Goal: Navigation & Orientation: Go to known website

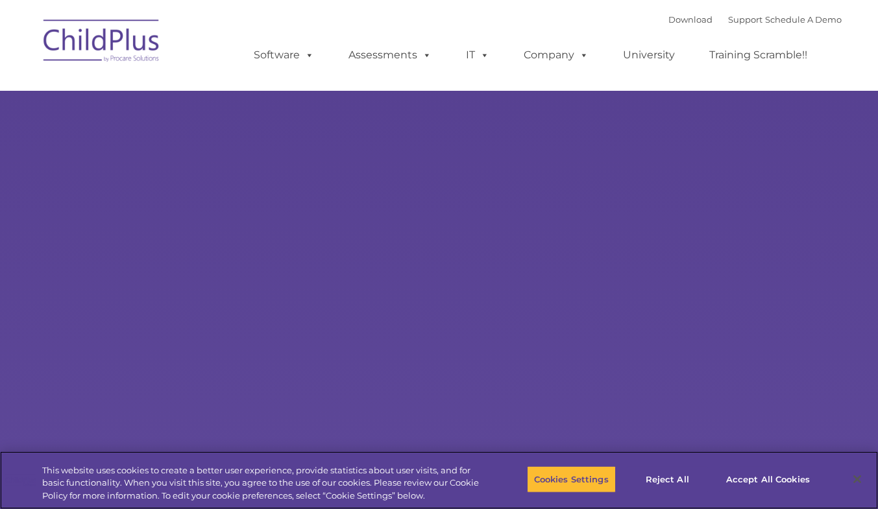
select select "MEDIUM"
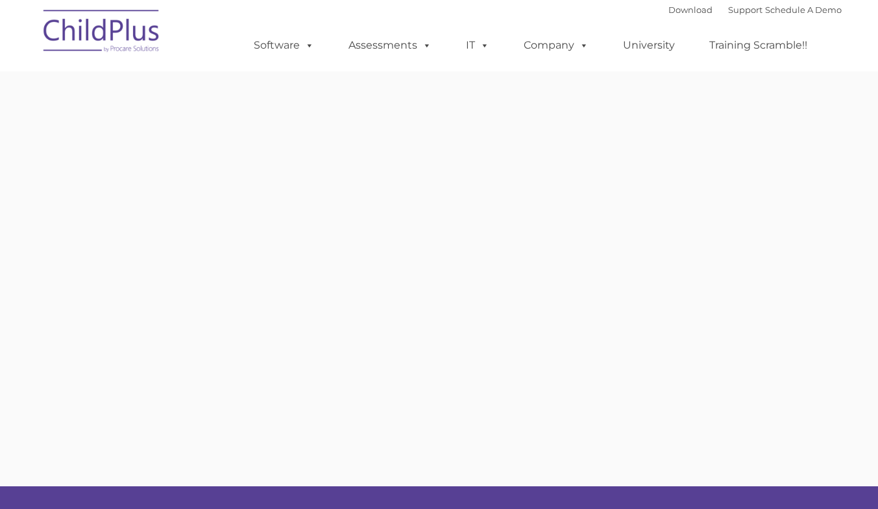
type input ""
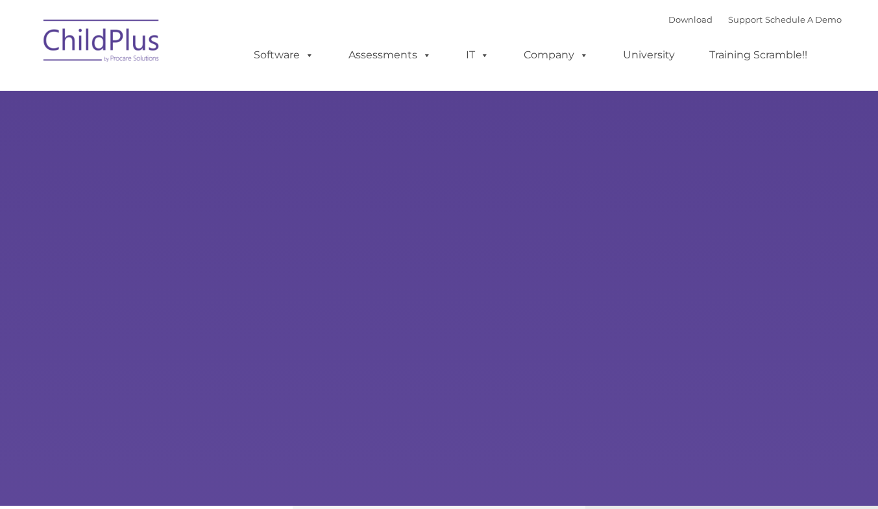
type input ""
select select "MEDIUM"
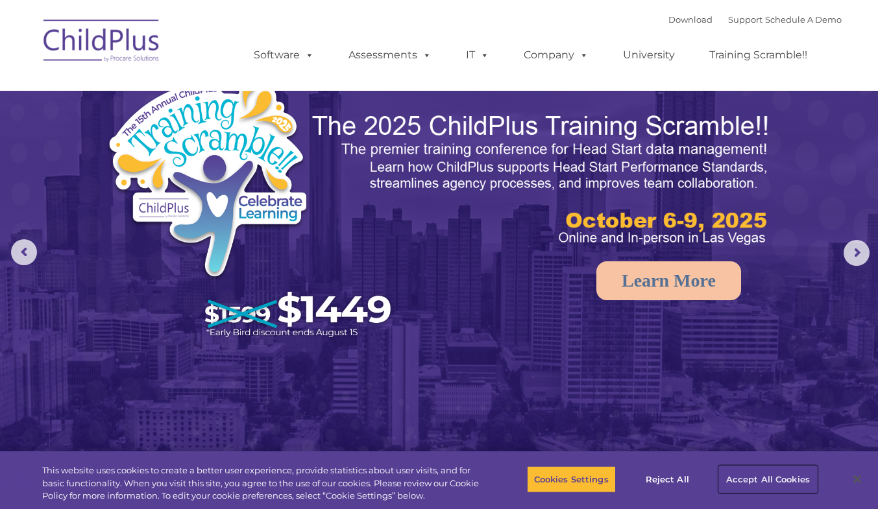
click at [765, 482] on button "Accept All Cookies" at bounding box center [768, 479] width 98 height 27
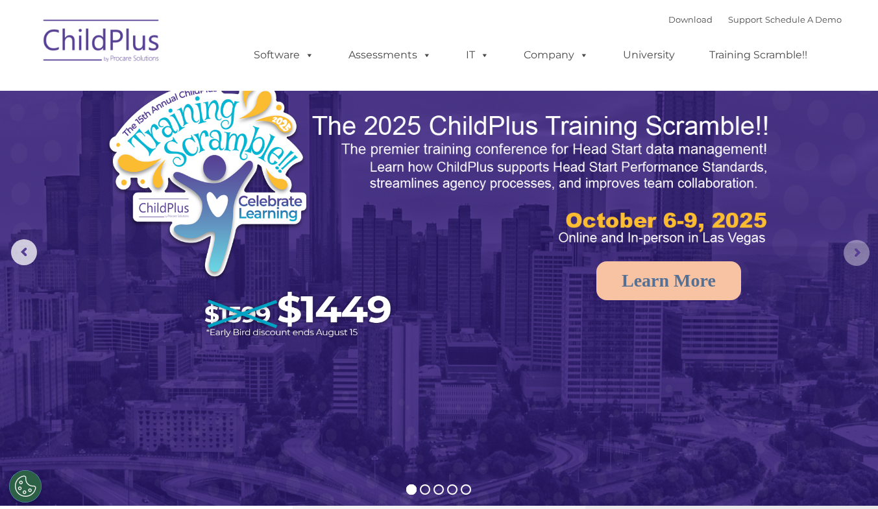
click at [845, 263] on rs-arrow at bounding box center [856, 253] width 26 height 26
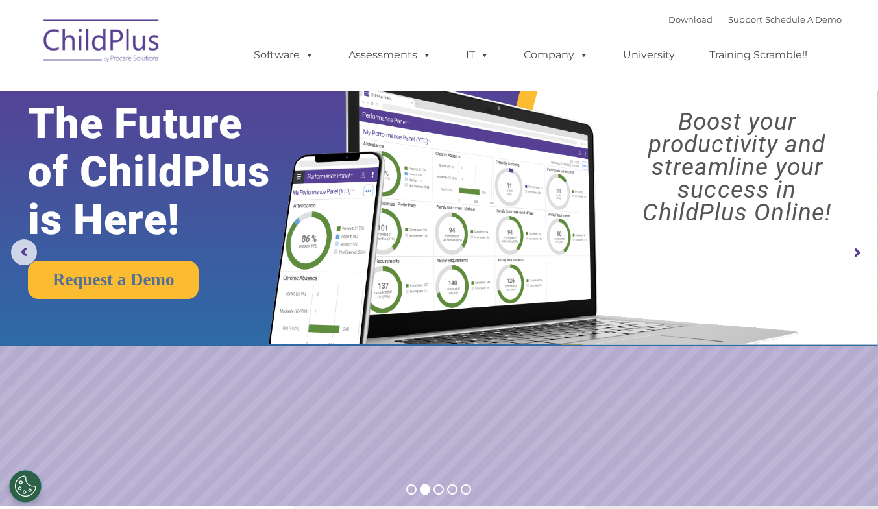
click at [850, 248] on rs-arrow at bounding box center [856, 253] width 26 height 26
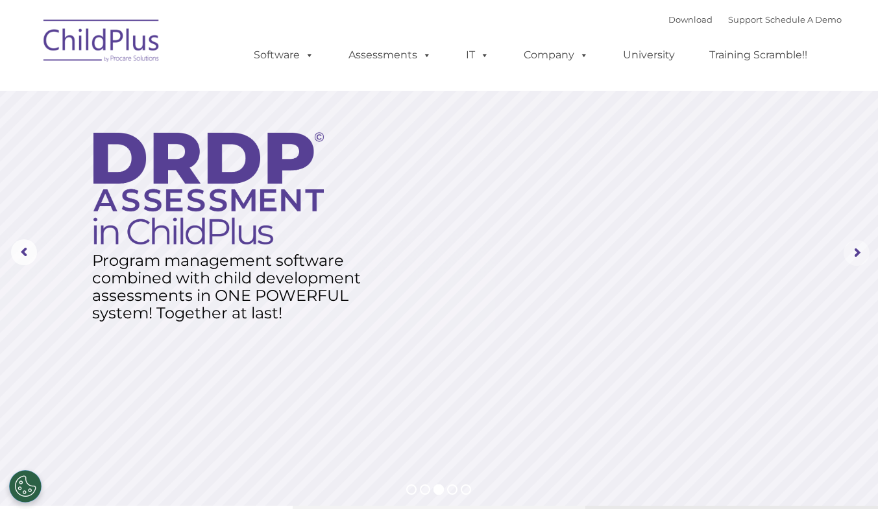
click at [850, 248] on rs-arrow at bounding box center [856, 253] width 26 height 26
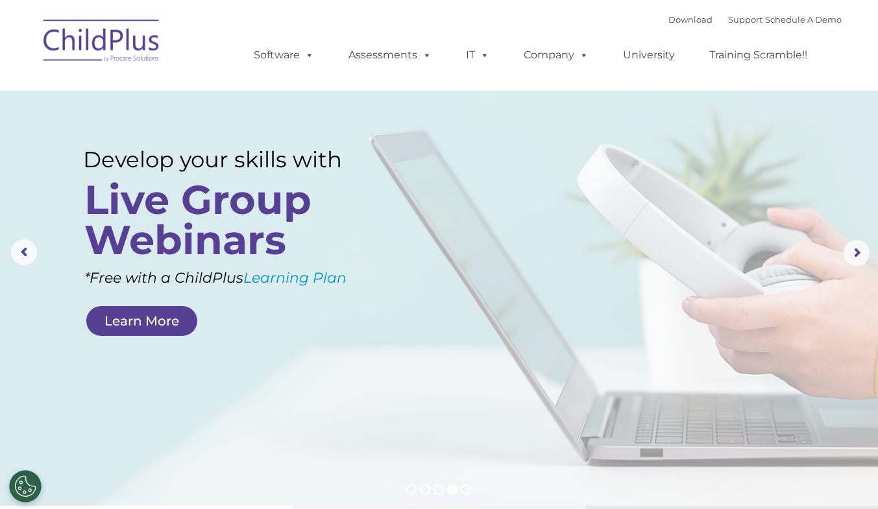
click at [109, 33] on img at bounding box center [102, 42] width 130 height 65
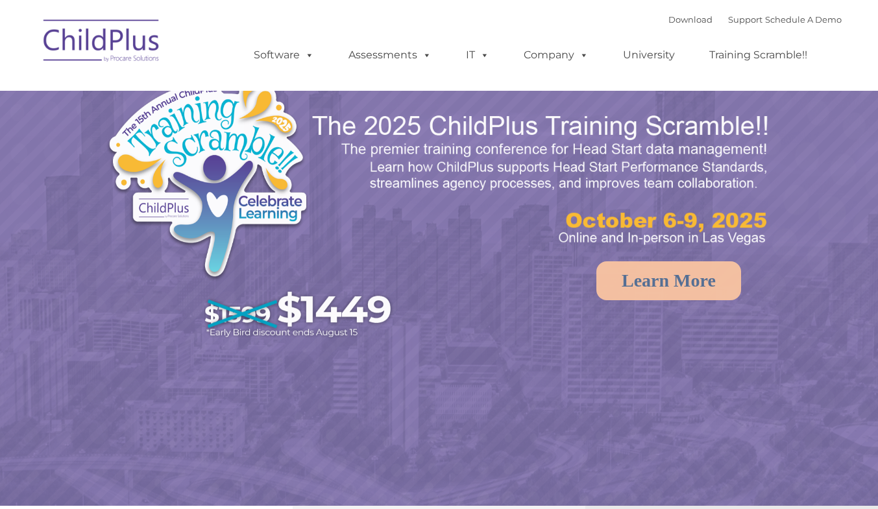
select select "MEDIUM"
